Goal: Task Accomplishment & Management: Manage account settings

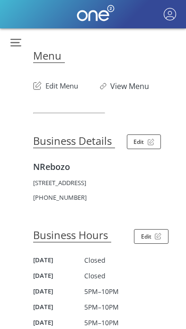
click at [61, 86] on button "Edit Menu" at bounding box center [55, 83] width 45 height 15
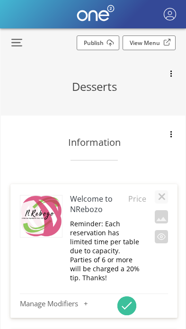
click at [17, 45] on button "button" at bounding box center [13, 43] width 25 height 18
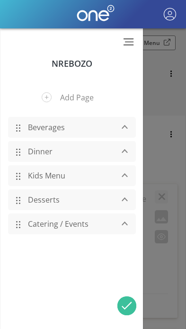
click at [42, 208] on link "Desserts" at bounding box center [68, 200] width 90 height 18
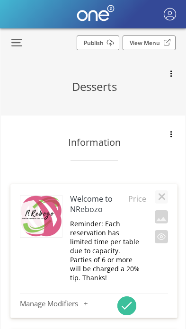
click at [20, 43] on button "button" at bounding box center [13, 43] width 25 height 18
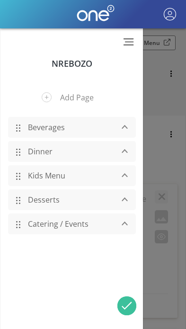
click at [61, 156] on link "Dinner" at bounding box center [68, 152] width 90 height 18
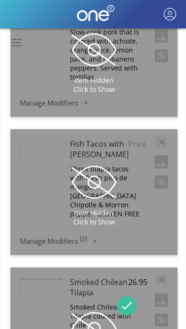
scroll to position [11596, 0]
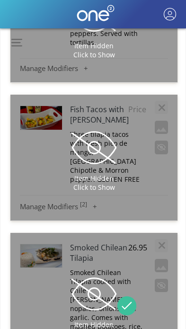
click at [90, 171] on span at bounding box center [94, 147] width 47 height 47
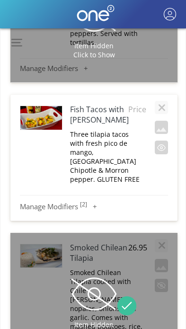
click at [37, 211] on button "Manage Modifiers [ 2 ]" at bounding box center [94, 205] width 148 height 11
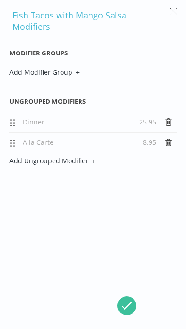
click at [158, 117] on div "Dinner 25.95" at bounding box center [92, 121] width 138 height 9
copy span "25.95"
click at [169, 118] on icon at bounding box center [168, 122] width 7 height 8
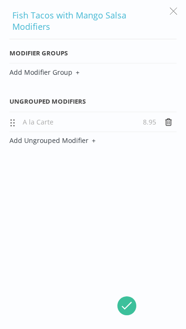
click at [171, 118] on icon at bounding box center [168, 122] width 7 height 8
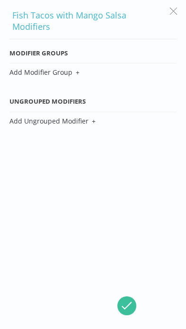
click at [180, 11] on button "button" at bounding box center [174, 11] width 18 height 18
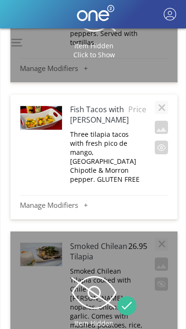
click at [141, 115] on span "Price" at bounding box center [135, 109] width 15 height 10
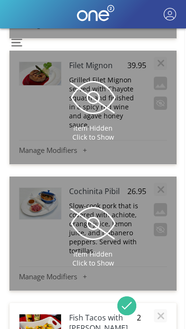
scroll to position [11660, 1]
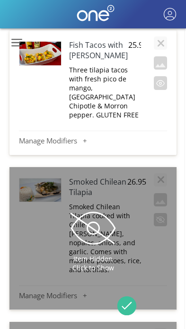
type input "25.95"
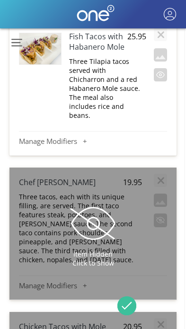
scroll to position [12644, 1]
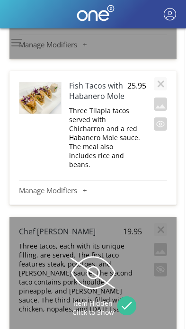
click at [165, 124] on button "button" at bounding box center [160, 123] width 13 height 13
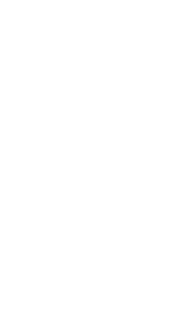
scroll to position [0, 1]
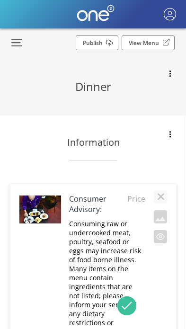
click at [106, 44] on link "Publish" at bounding box center [97, 43] width 43 height 15
